Goal: Task Accomplishment & Management: Complete application form

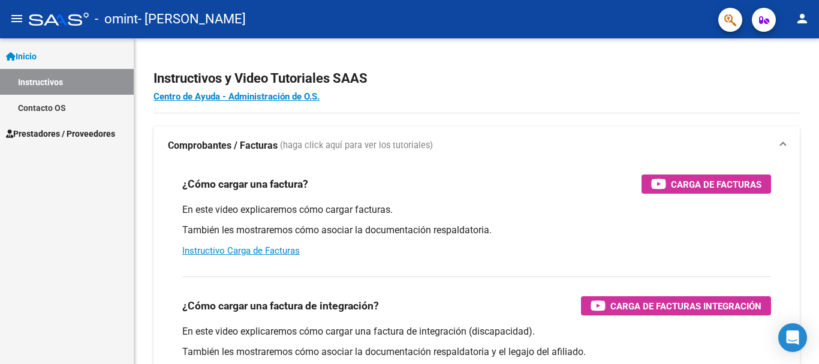
click at [38, 125] on link "Prestadores / Proveedores" at bounding box center [67, 133] width 134 height 26
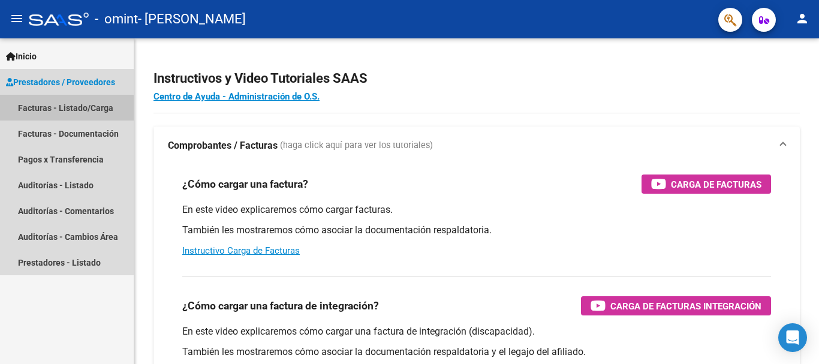
click at [65, 115] on link "Facturas - Listado/Carga" at bounding box center [67, 108] width 134 height 26
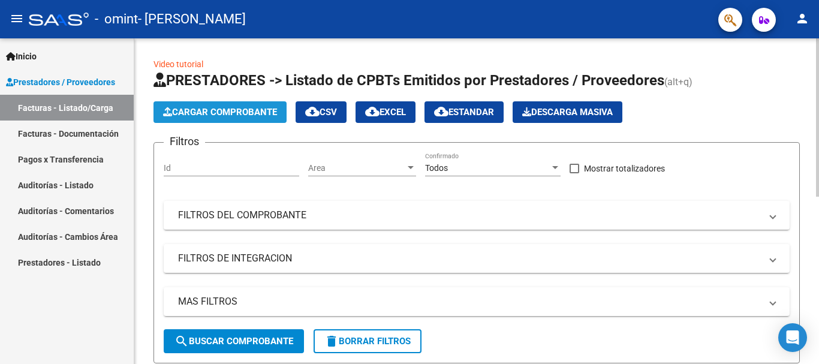
click at [167, 109] on icon "button" at bounding box center [167, 111] width 9 height 9
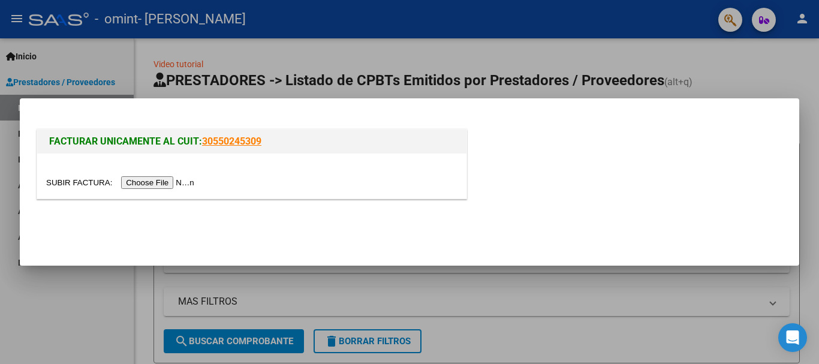
click at [167, 183] on input "file" at bounding box center [122, 182] width 152 height 13
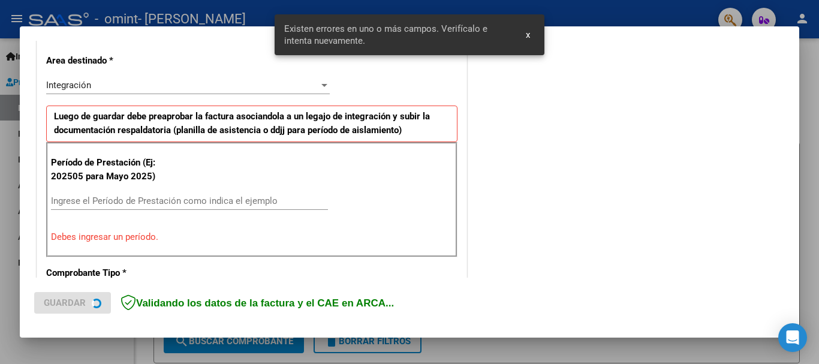
scroll to position [277, 0]
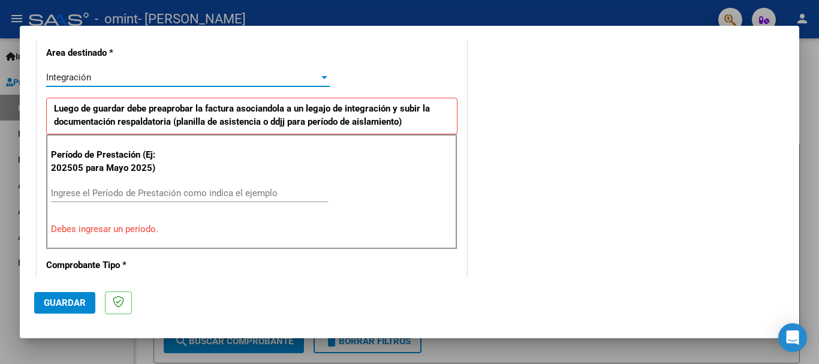
click at [81, 79] on span "Integración" at bounding box center [68, 77] width 45 height 11
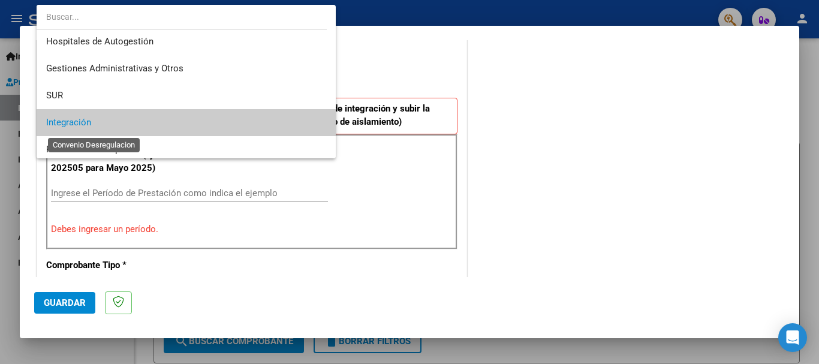
scroll to position [0, 0]
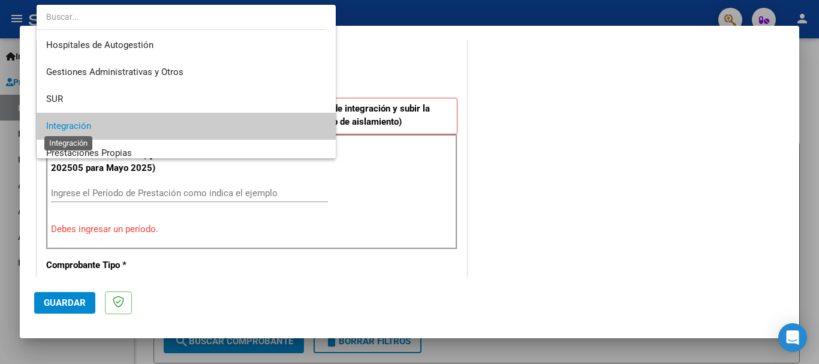
click at [79, 125] on span "Integración" at bounding box center [68, 125] width 45 height 11
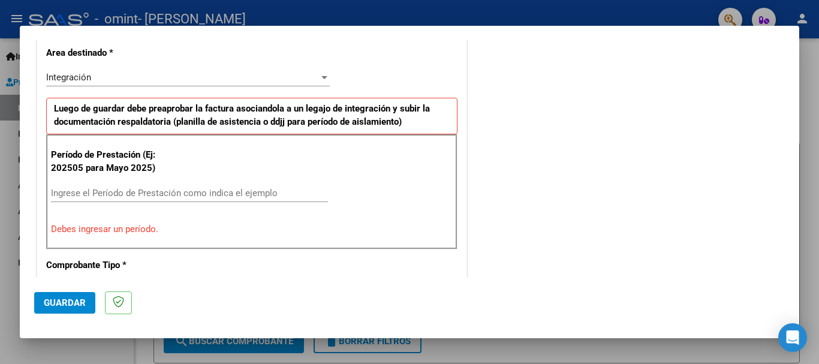
click at [256, 152] on div "Período de Prestación (Ej: 202505 para [DATE]) Ingrese el Período de Prestación…" at bounding box center [251, 191] width 411 height 115
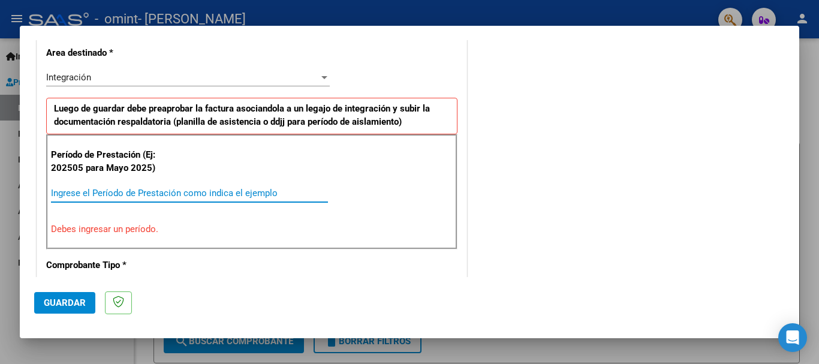
click at [253, 192] on input "Ingrese el Período de Prestación como indica el ejemplo" at bounding box center [189, 193] width 277 height 11
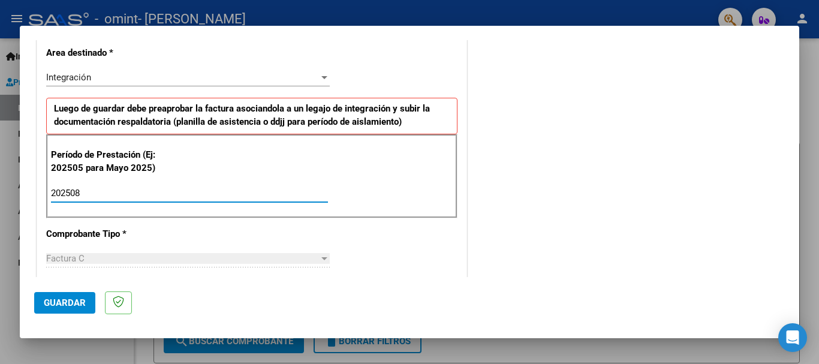
type input "202508"
click at [482, 218] on div "COMENTARIOS Comentarios del Prestador / Gerenciador:" at bounding box center [626, 297] width 315 height 1042
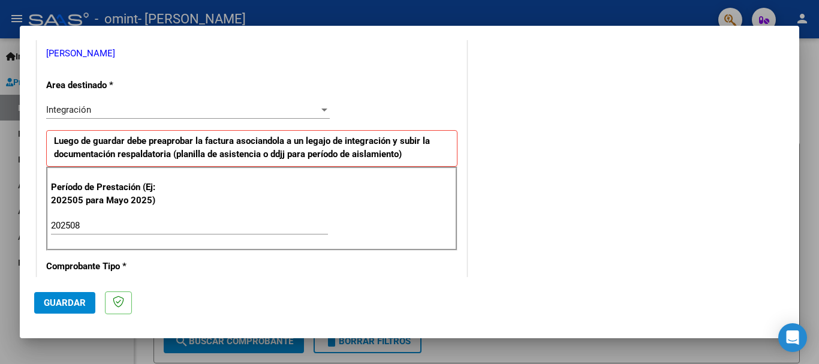
scroll to position [97, 0]
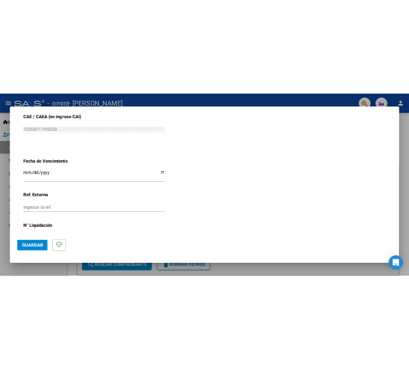
scroll to position [816, 0]
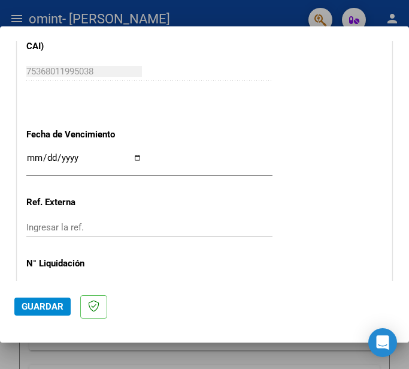
click at [45, 158] on input "Ingresar la fecha" at bounding box center [84, 162] width 116 height 19
click at [133, 156] on input "Ingresar la fecha" at bounding box center [84, 162] width 116 height 19
type input "[DATE]"
click at [170, 219] on div "Ingresar la ref." at bounding box center [149, 227] width 246 height 18
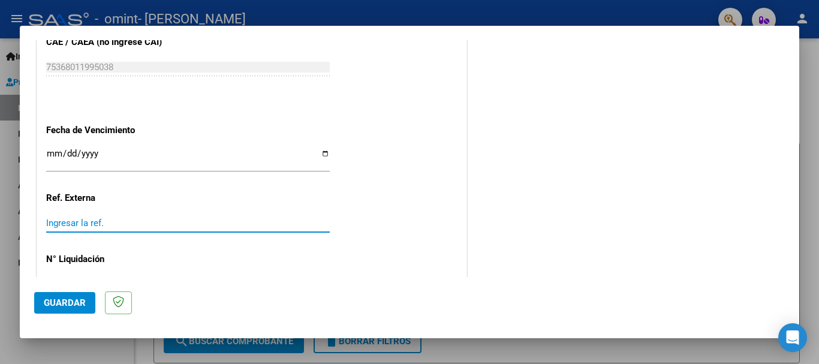
scroll to position [818, 0]
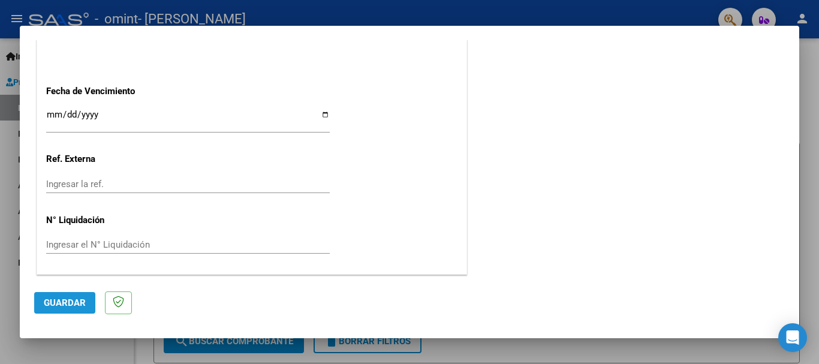
click at [67, 298] on span "Guardar" at bounding box center [65, 302] width 42 height 11
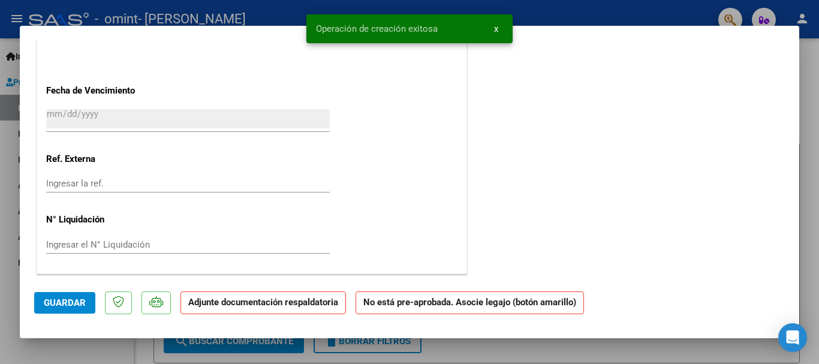
scroll to position [0, 0]
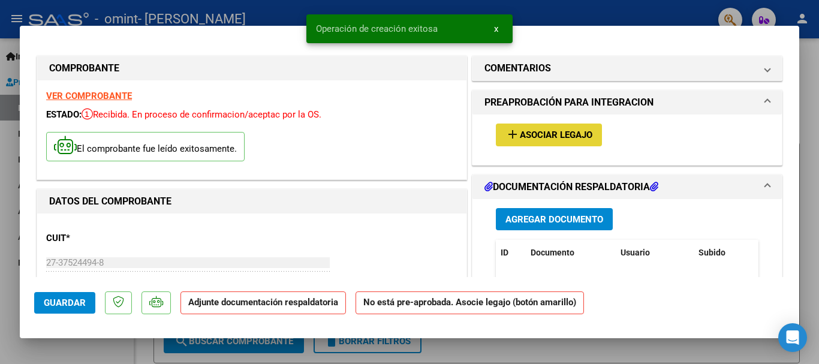
click at [529, 129] on span "add Asociar Legajo" at bounding box center [548, 134] width 87 height 11
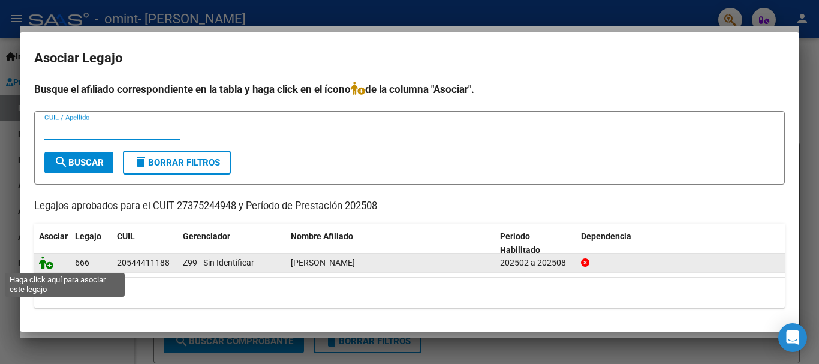
click at [48, 260] on icon at bounding box center [46, 262] width 14 height 13
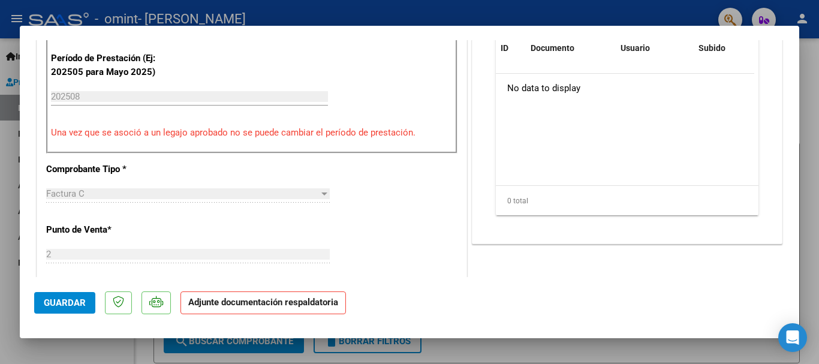
scroll to position [240, 0]
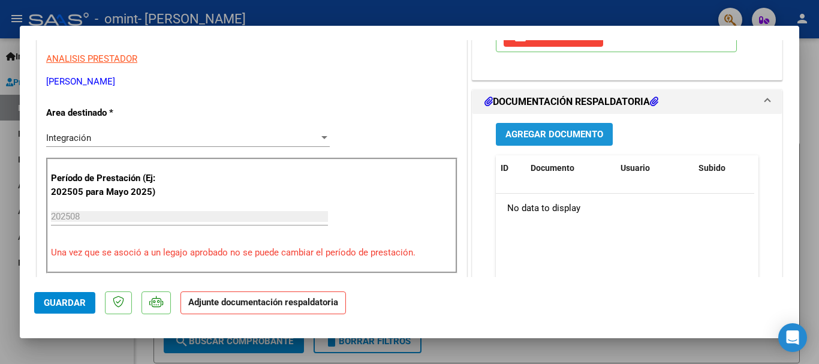
click at [505, 137] on span "Agregar Documento" at bounding box center [554, 134] width 98 height 11
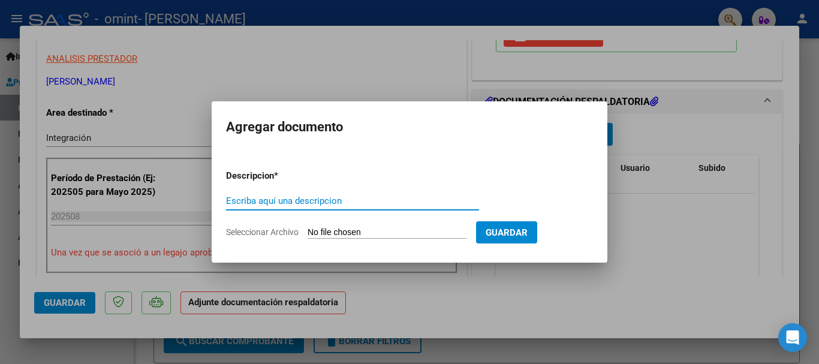
click at [311, 202] on input "Escriba aquí una descripcion" at bounding box center [352, 200] width 253 height 11
type input "factura"
drag, startPoint x: 250, startPoint y: 222, endPoint x: 260, endPoint y: 233, distance: 15.3
click at [257, 230] on form "Descripcion * factura Escriba aquí una descripcion Seleccionar Archivo Guardar" at bounding box center [409, 204] width 367 height 88
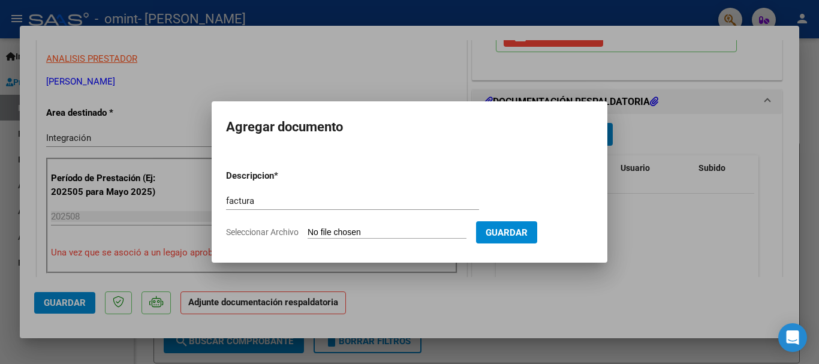
click at [258, 231] on span "Seleccionar Archivo" at bounding box center [262, 232] width 73 height 10
click at [308, 231] on input "Seleccionar Archivo" at bounding box center [387, 232] width 159 height 11
type input "C:\fakepath\27375244948_011_00002_00001283.pdf"
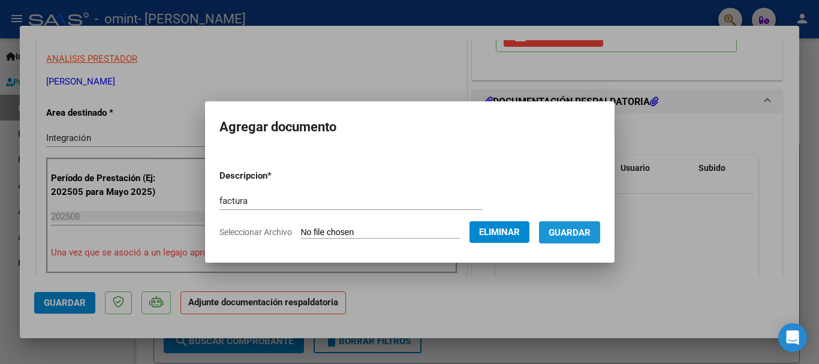
click at [590, 231] on span "Guardar" at bounding box center [570, 232] width 42 height 11
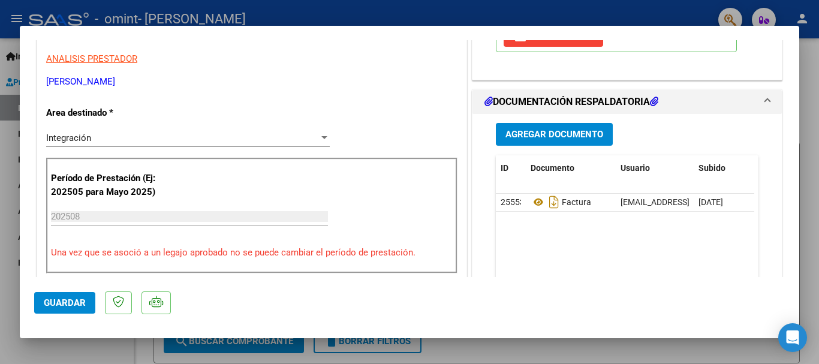
click at [622, 230] on datatable-body "25553 Factura [EMAIL_ADDRESS][DOMAIN_NAME] - [PERSON_NAME] [DATE]" at bounding box center [625, 250] width 258 height 112
